Goal: Book appointment/travel/reservation

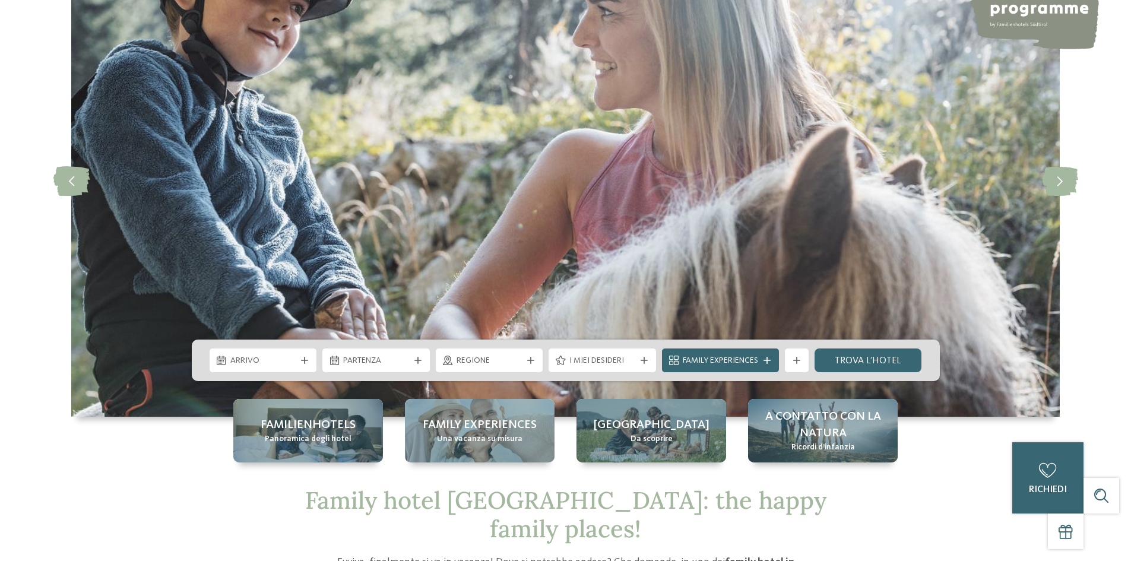
scroll to position [119, 0]
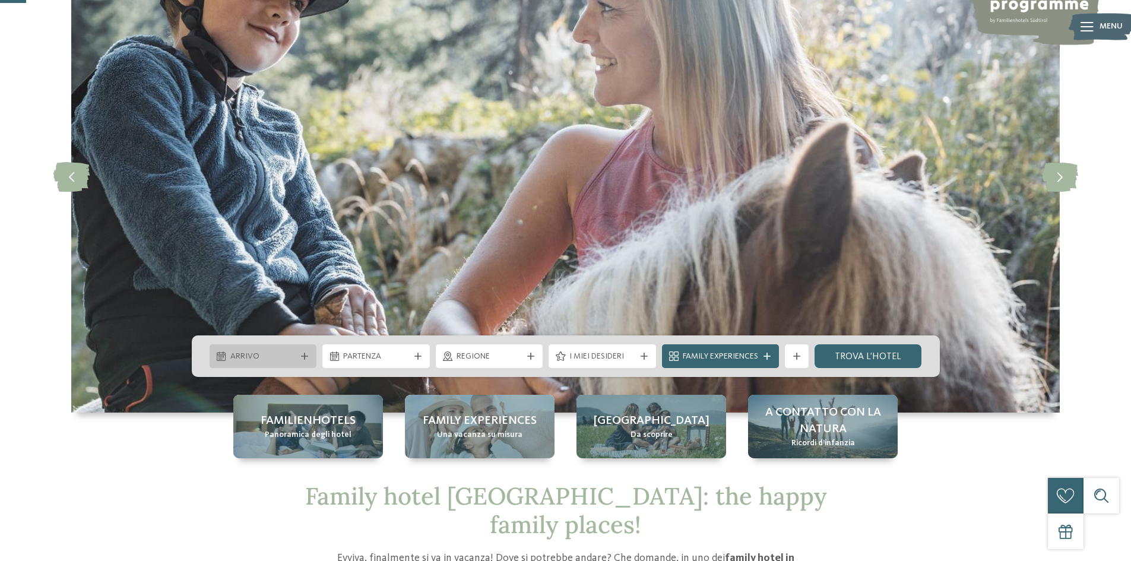
click at [258, 352] on span "Arrivo" at bounding box center [263, 357] width 66 height 12
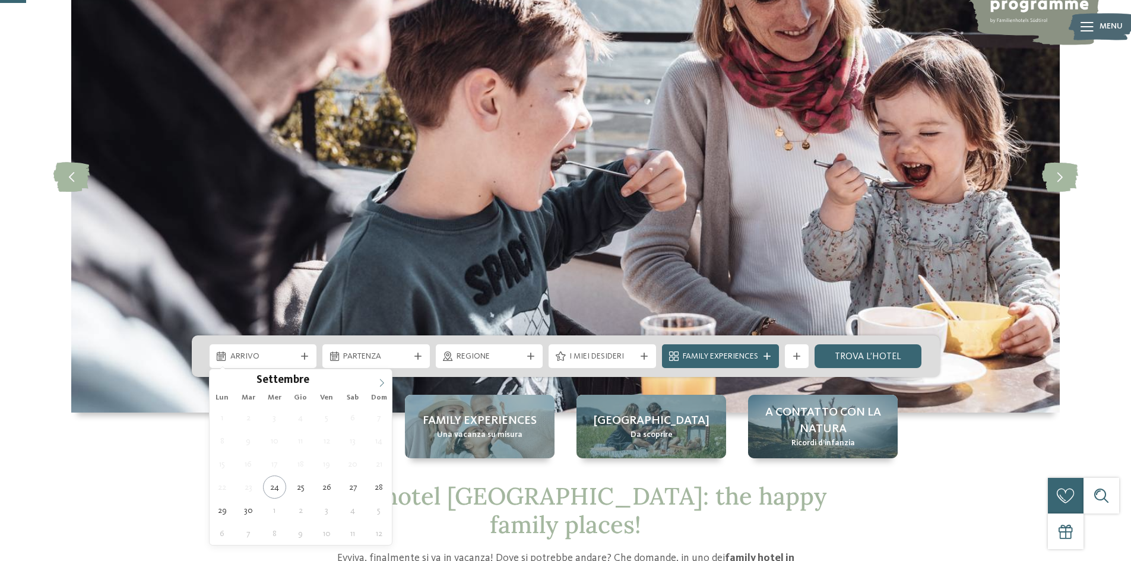
click at [378, 382] on icon at bounding box center [381, 383] width 8 height 8
type div "29.12.2025"
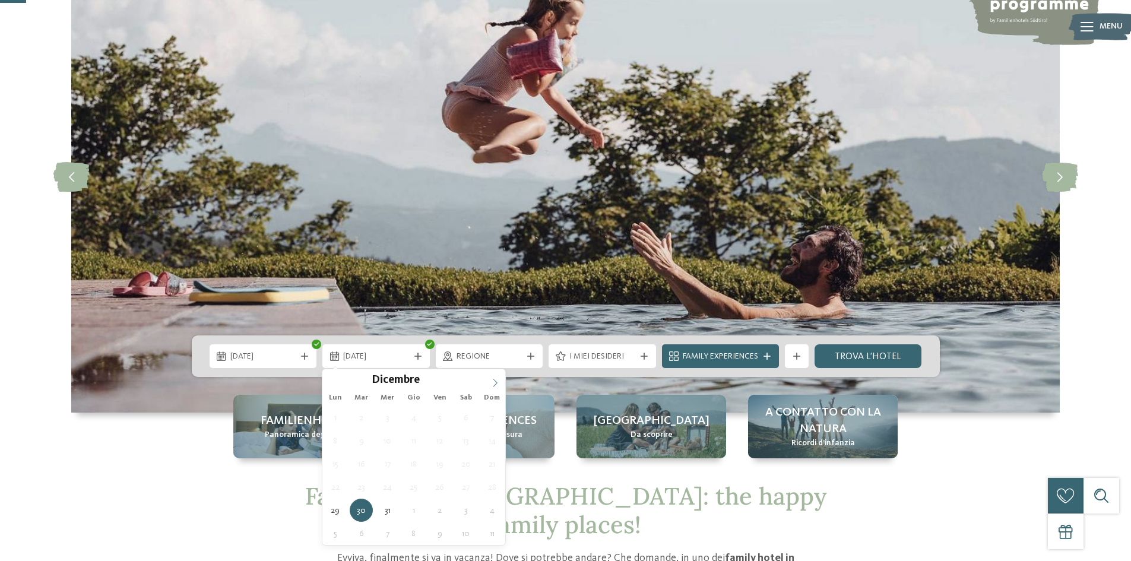
type input "****"
click at [493, 380] on icon at bounding box center [495, 383] width 8 height 8
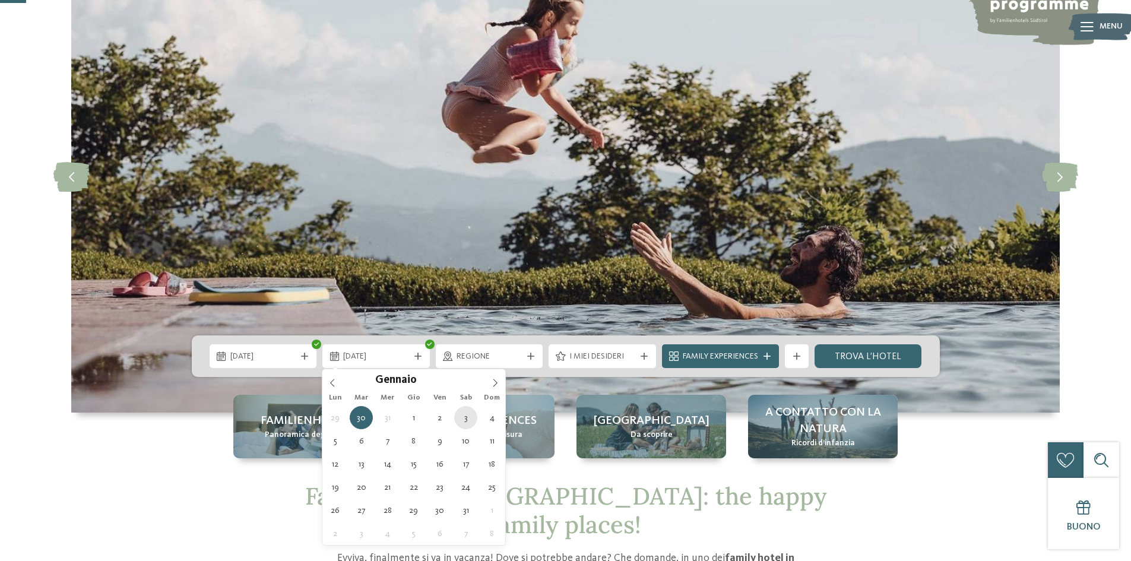
type div "03.01.2026"
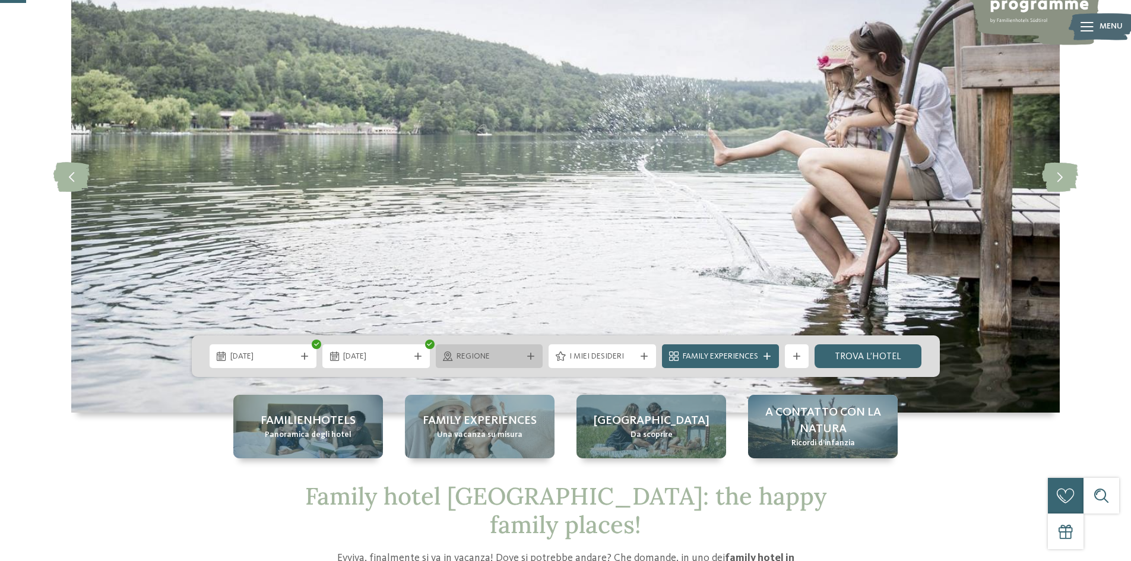
click at [466, 357] on span "Regione" at bounding box center [489, 357] width 66 height 12
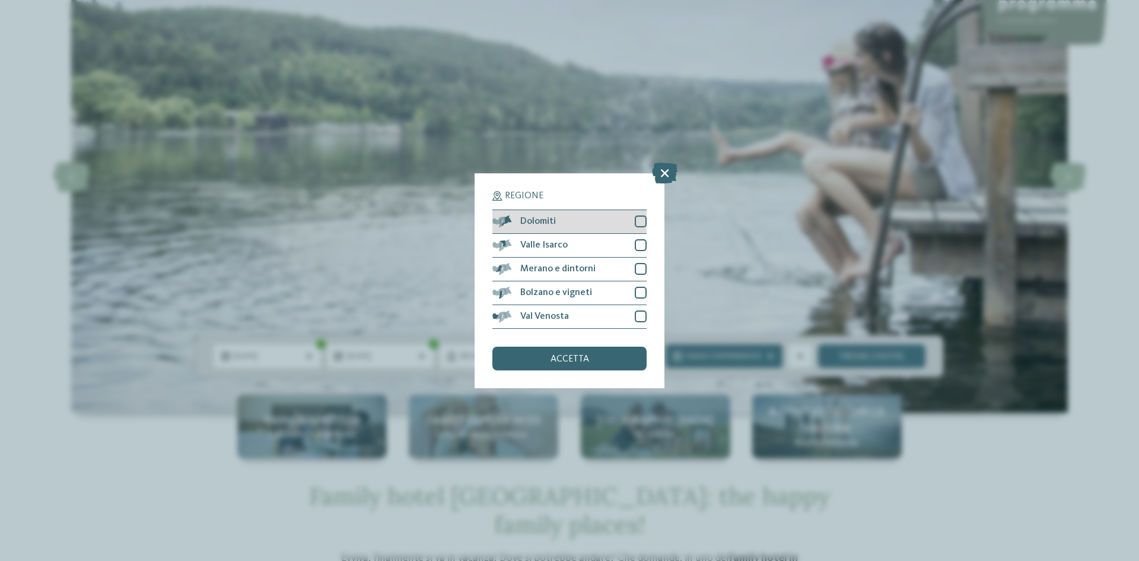
click at [640, 221] on div at bounding box center [641, 221] width 12 height 12
click at [638, 246] on div at bounding box center [641, 245] width 12 height 12
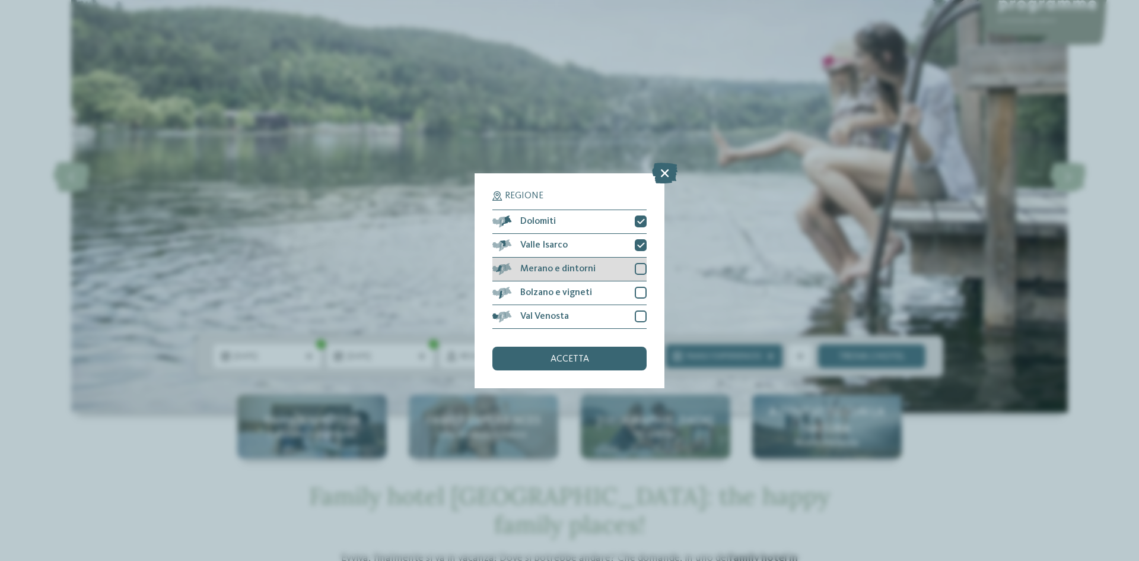
click at [640, 266] on div at bounding box center [641, 269] width 12 height 12
click at [637, 291] on div at bounding box center [641, 293] width 12 height 12
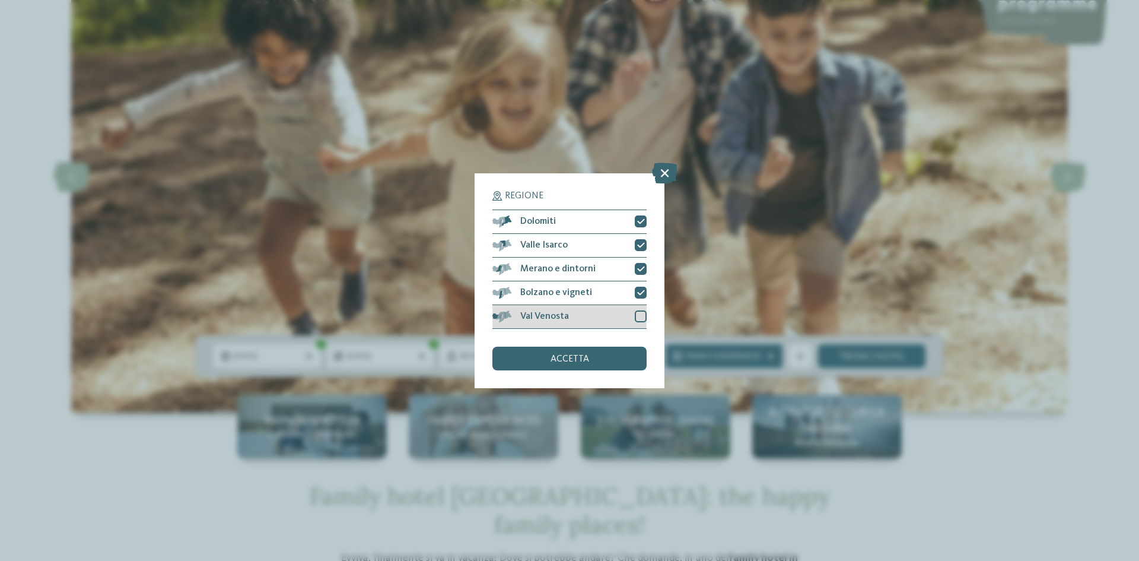
click at [641, 307] on div "Val Venosta" at bounding box center [570, 317] width 154 height 24
click at [580, 369] on div "accetta" at bounding box center [570, 359] width 154 height 24
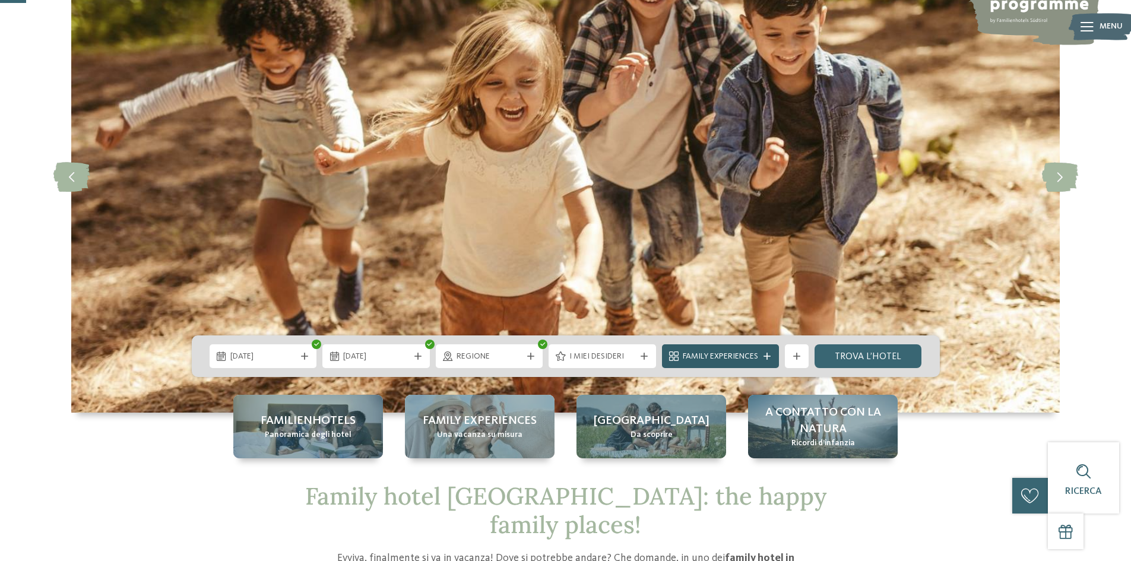
click at [716, 361] on span "Family Experiences" at bounding box center [719, 357] width 75 height 12
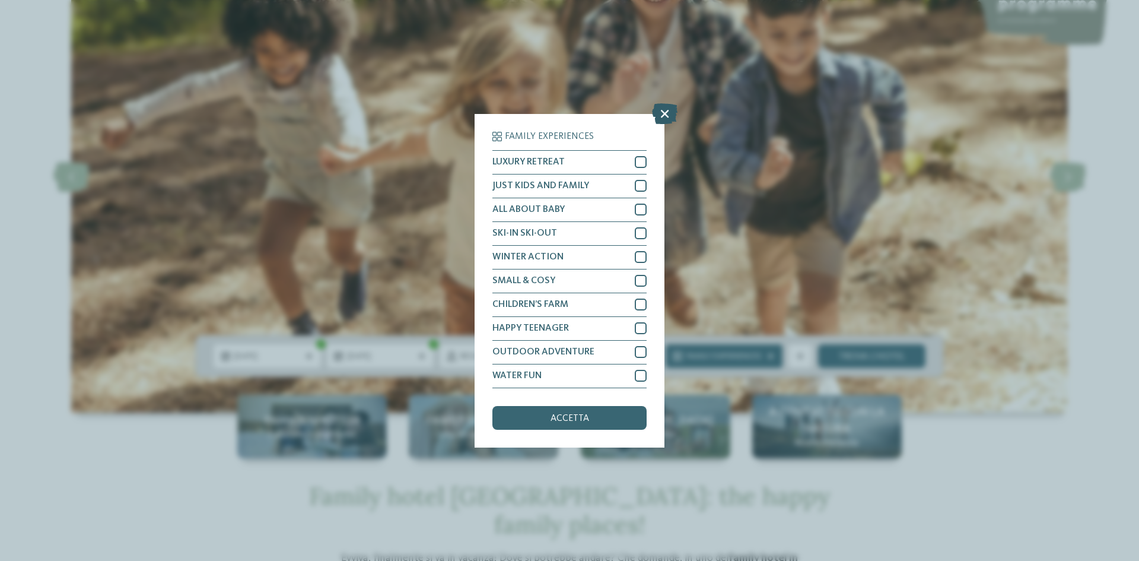
click at [665, 113] on icon at bounding box center [665, 113] width 26 height 21
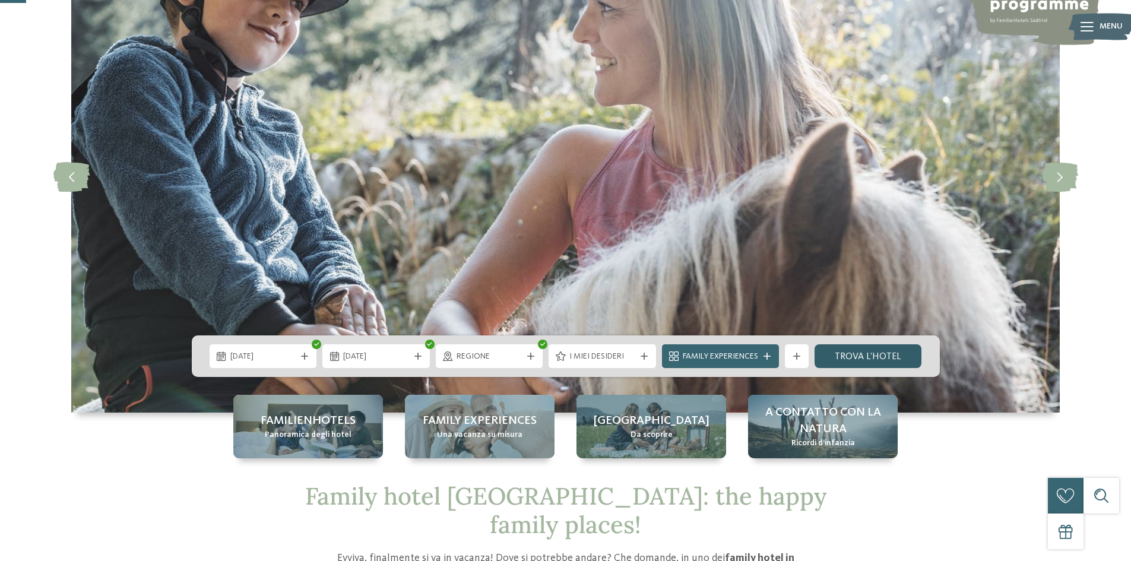
click at [870, 356] on link "trova l’hotel" at bounding box center [867, 356] width 107 height 24
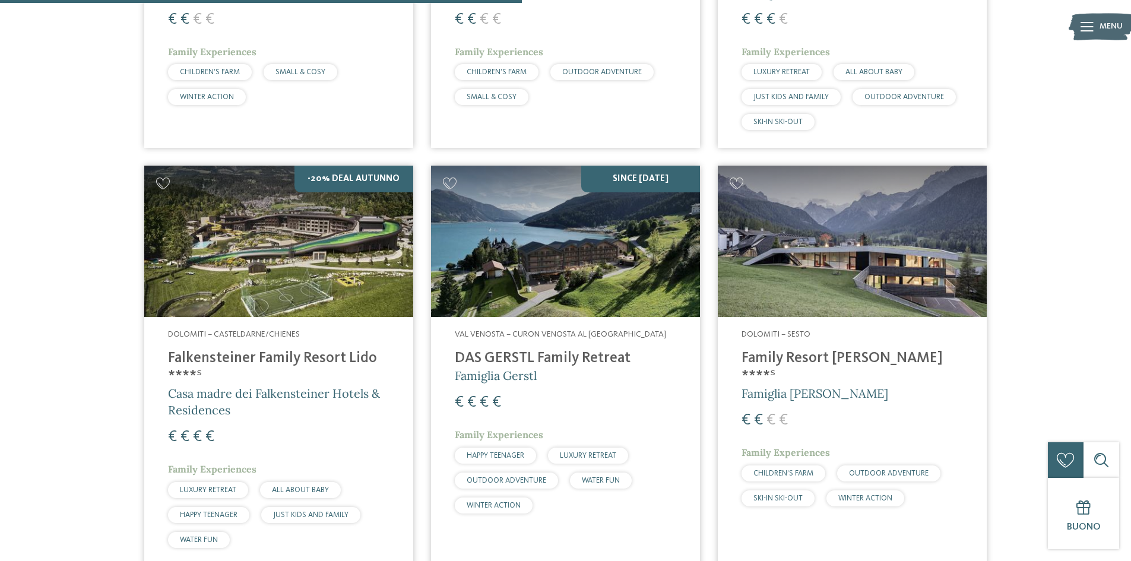
scroll to position [1457, 0]
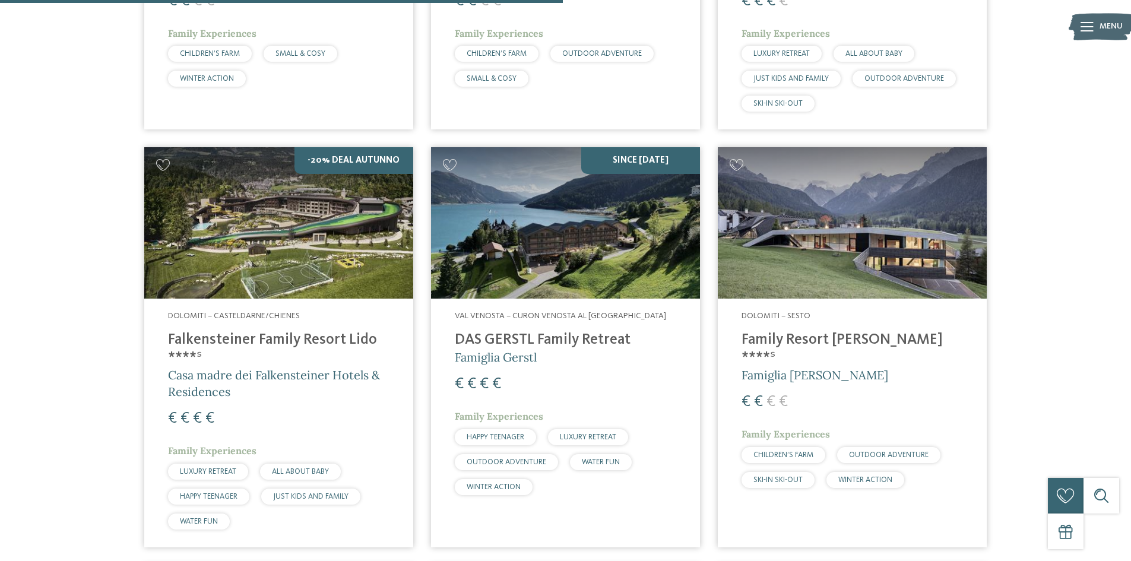
click at [792, 346] on h4 "Family Resort [PERSON_NAME] ****ˢ" at bounding box center [851, 349] width 221 height 36
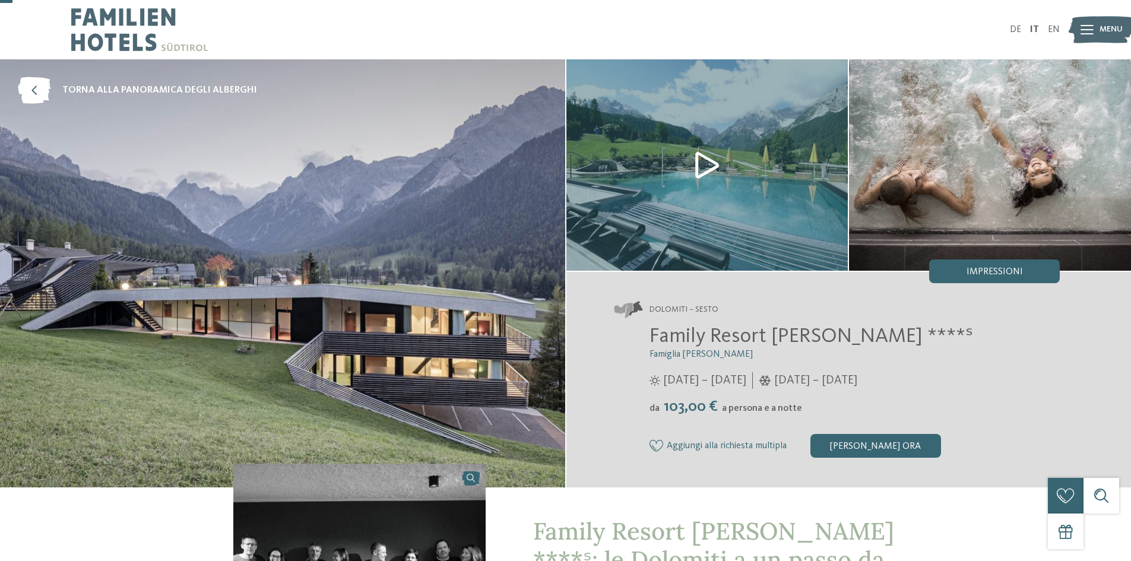
scroll to position [237, 0]
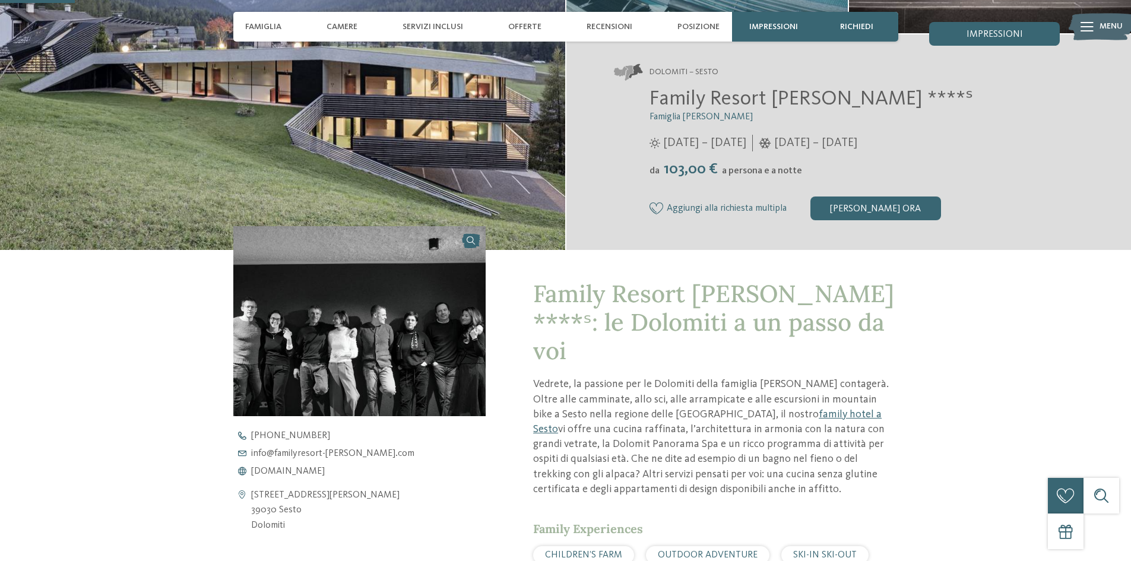
drag, startPoint x: 867, startPoint y: 202, endPoint x: 859, endPoint y: 305, distance: 103.5
click at [859, 305] on div "torna alla panoramica degli alberghi Famiglia [PERSON_NAME]" at bounding box center [565, 368] width 1131 height 1093
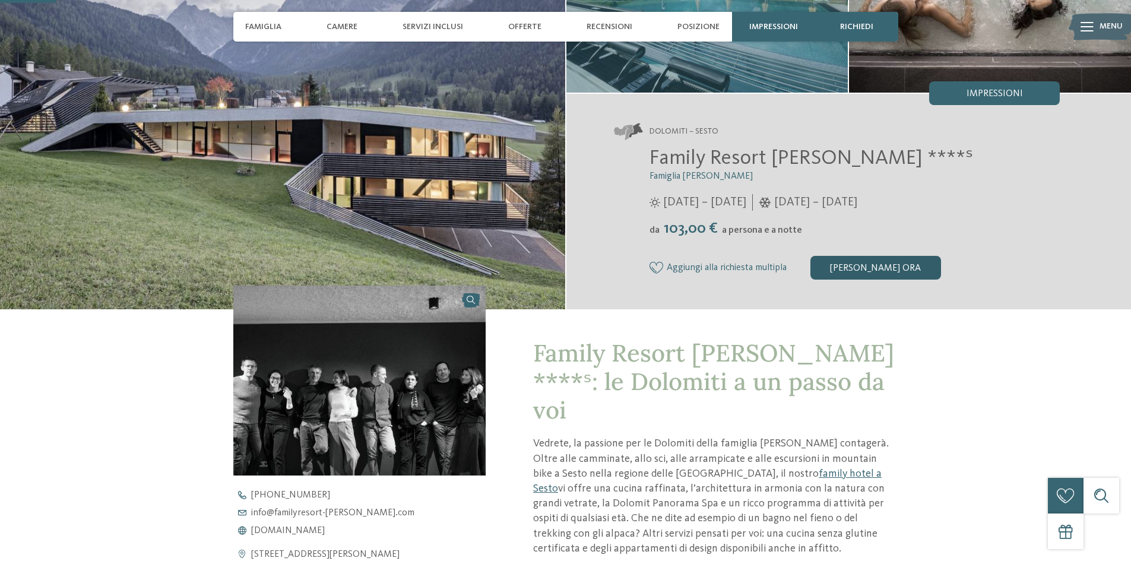
click at [879, 266] on div "[PERSON_NAME] ora" at bounding box center [875, 268] width 131 height 24
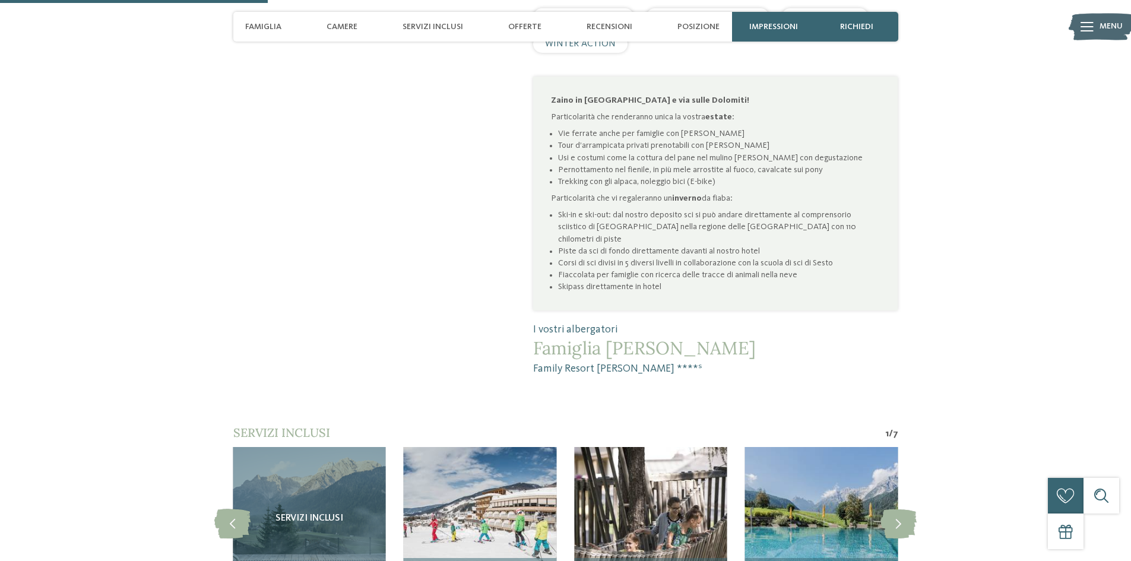
scroll to position [751, 0]
